Goal: Information Seeking & Learning: Learn about a topic

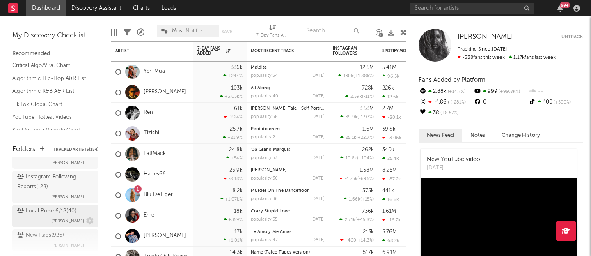
scroll to position [174, 0]
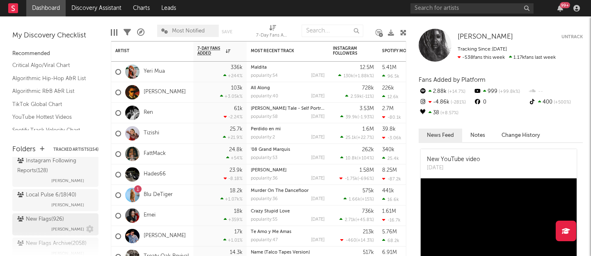
click at [50, 225] on div "New Flags ( 926 ) [PERSON_NAME]" at bounding box center [55, 224] width 76 height 20
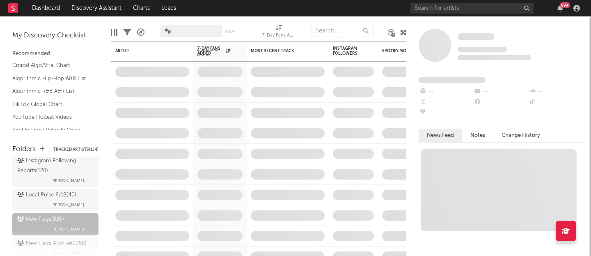
click at [281, 32] on div "7-Day Fans Added (7-Day Fans Added)" at bounding box center [278, 36] width 33 height 10
select select "-1"
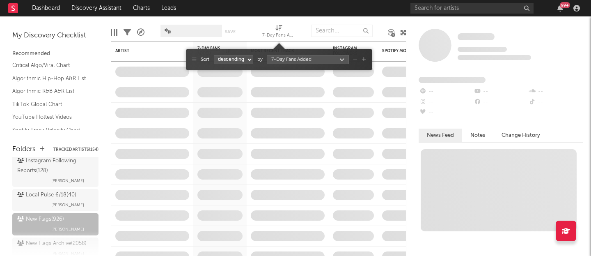
click at [276, 59] on body "Dashboard Discovery Assistant Charts Leads 99 + Notifications Settings Mark all…" at bounding box center [295, 128] width 591 height 256
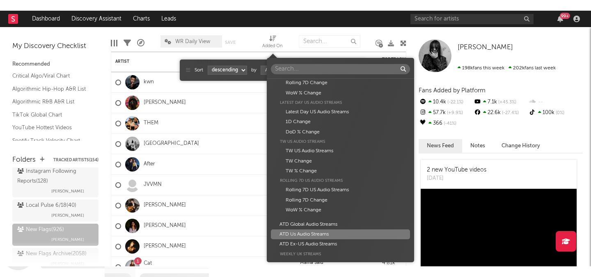
scroll to position [764, 0]
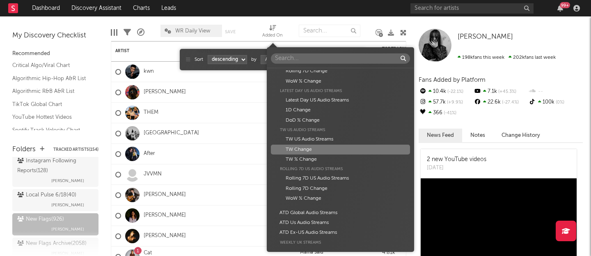
click at [312, 148] on div "TW Change" at bounding box center [340, 149] width 139 height 10
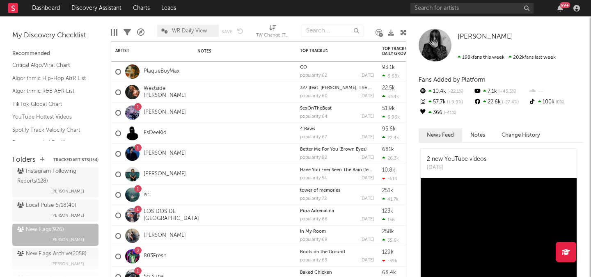
drag, startPoint x: 161, startPoint y: 46, endPoint x: 215, endPoint y: 5, distance: 67.7
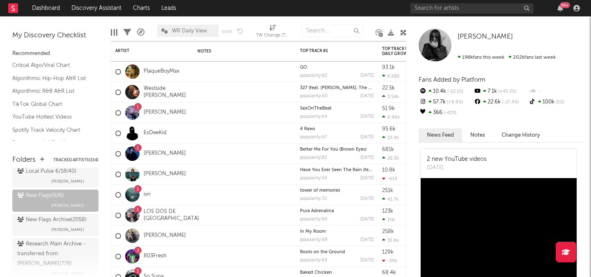
click at [434, 0] on div "99 +" at bounding box center [496, 8] width 172 height 16
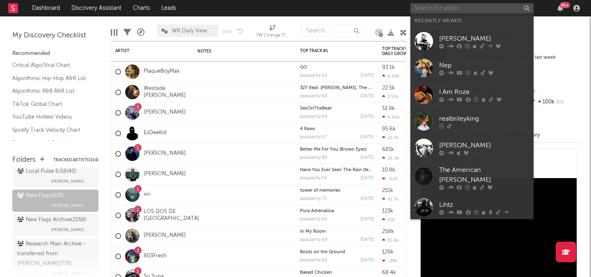
click at [430, 7] on input "text" at bounding box center [471, 8] width 123 height 10
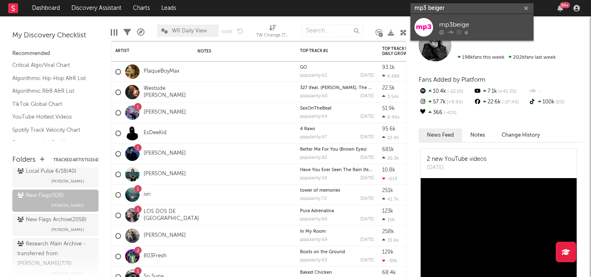
type input "mp3 beiger"
click at [475, 26] on div "mp3beige" at bounding box center [484, 25] width 90 height 10
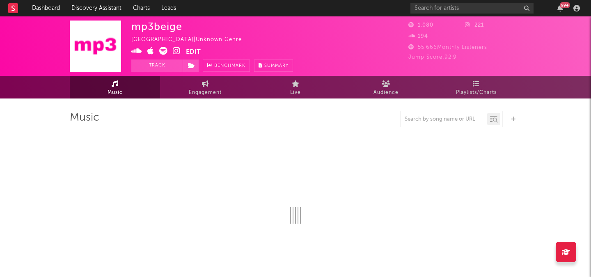
select select "1w"
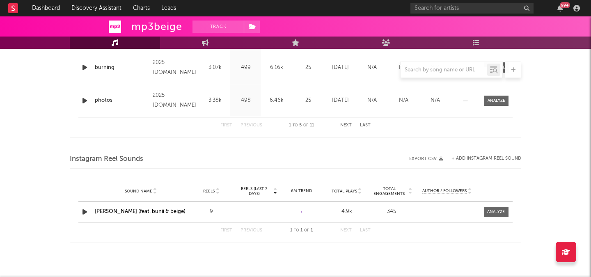
scroll to position [462, 0]
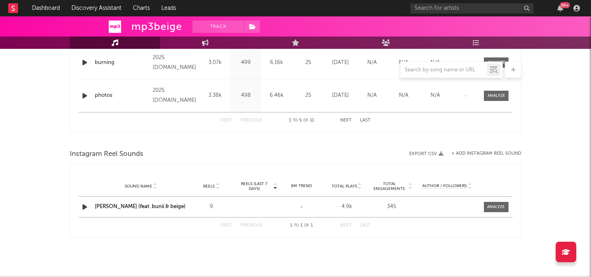
click at [84, 207] on icon "button" at bounding box center [84, 207] width 9 height 10
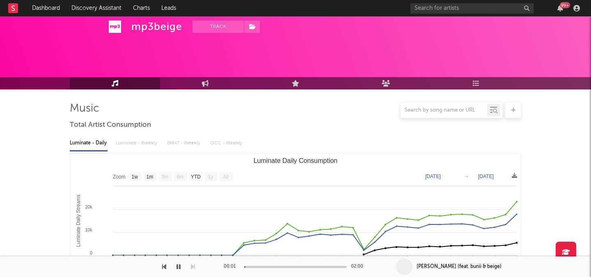
scroll to position [0, 0]
